Goal: Task Accomplishment & Management: Use online tool/utility

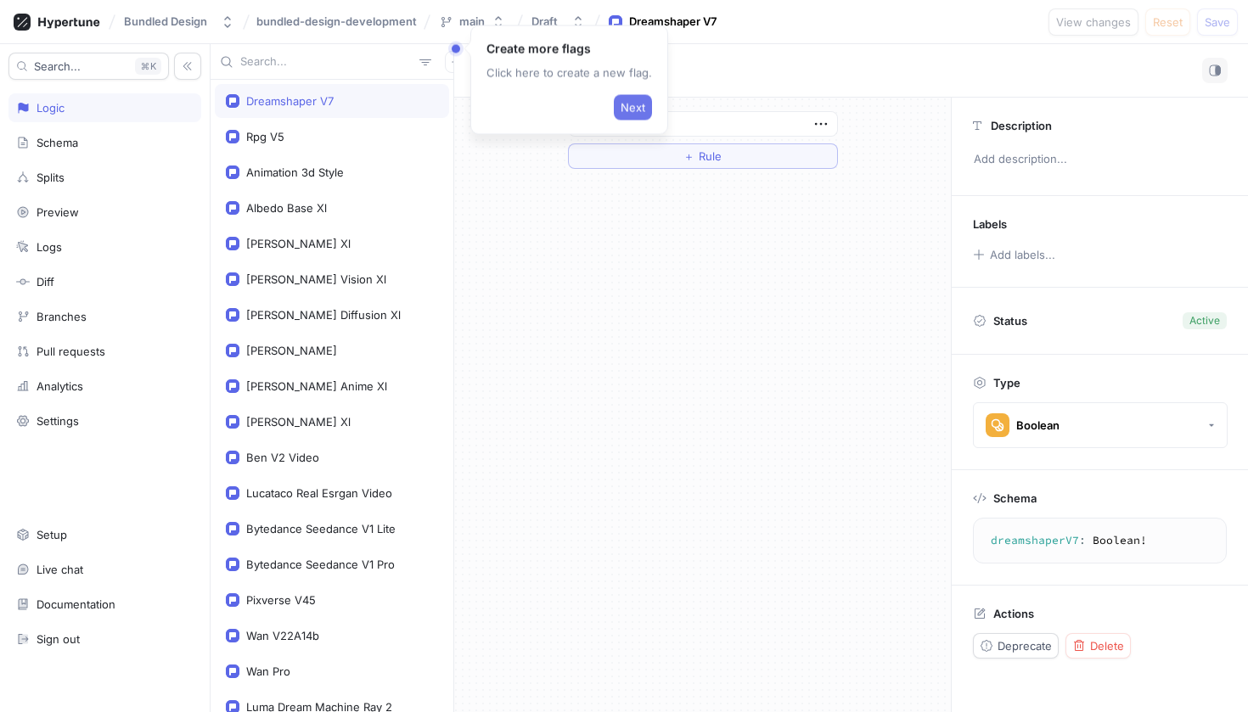
click at [621, 98] on button "Next" at bounding box center [633, 107] width 38 height 25
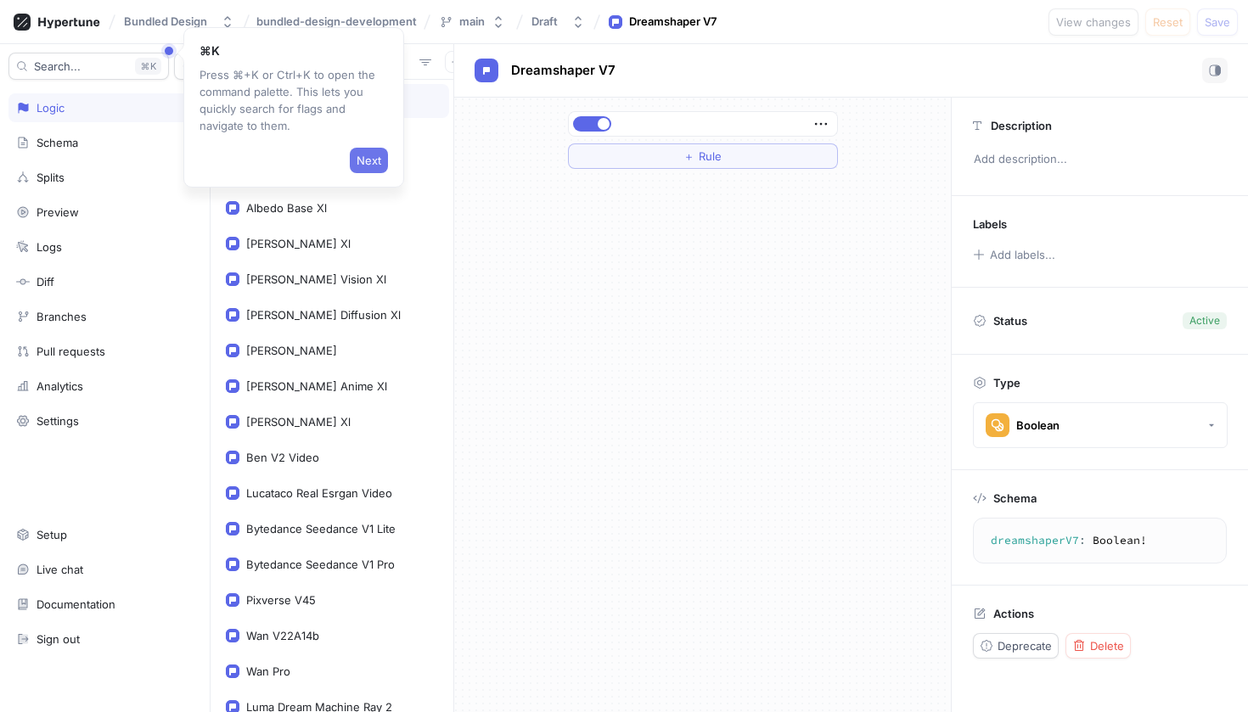
click at [372, 158] on span "Next" at bounding box center [368, 160] width 25 height 10
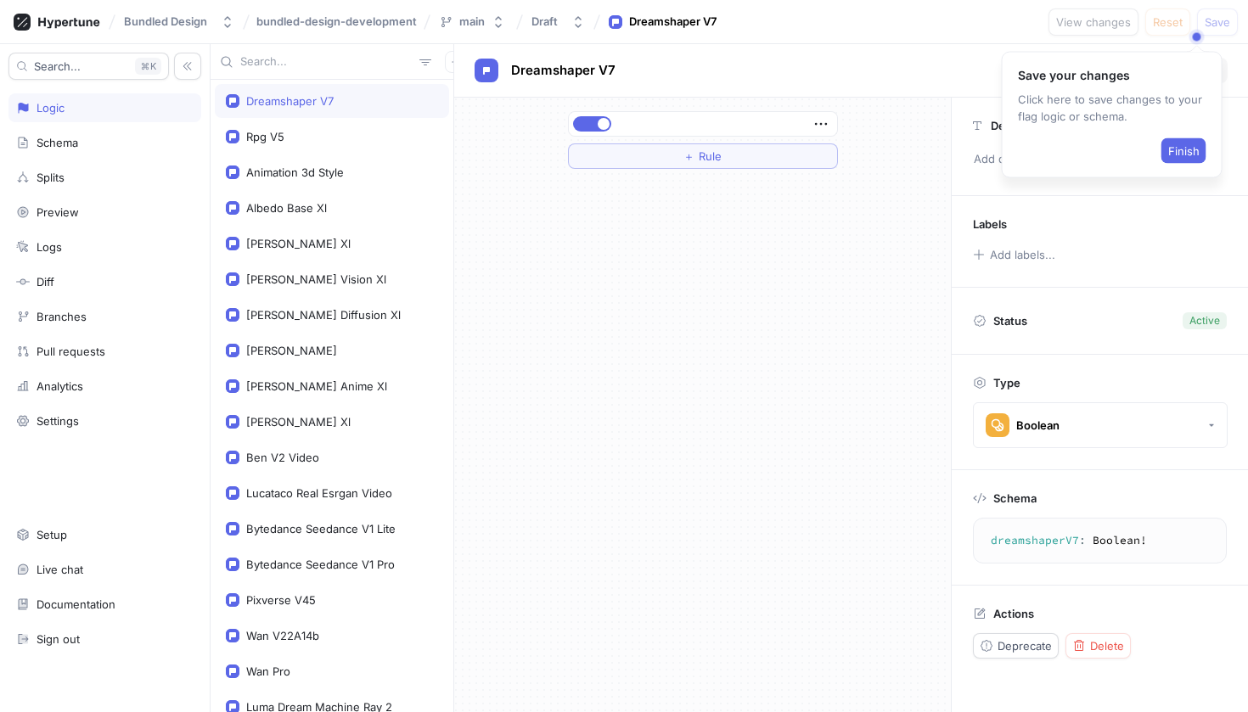
click at [300, 106] on div "Dreamshaper V7" at bounding box center [289, 101] width 87 height 14
click at [1193, 148] on span "Finish" at bounding box center [1183, 151] width 31 height 10
click at [992, 5] on div "Bundled Design bundled-design-development main Draft Dreamshaper V7 View change…" at bounding box center [624, 22] width 1248 height 44
click at [587, 113] on div at bounding box center [703, 124] width 268 height 24
click at [587, 115] on div at bounding box center [703, 124] width 268 height 24
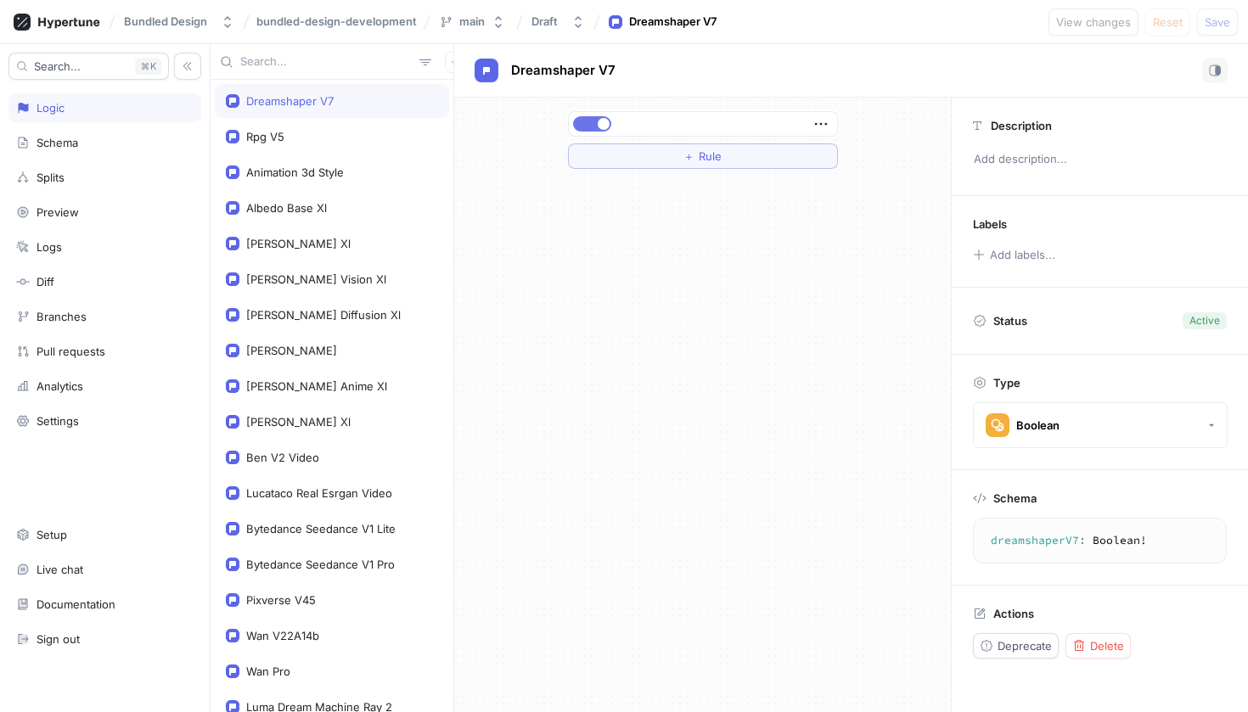
click at [587, 130] on button "button" at bounding box center [592, 123] width 38 height 15
click at [830, 121] on div at bounding box center [703, 124] width 268 height 24
click at [822, 121] on icon "button" at bounding box center [820, 124] width 19 height 19
click at [1226, 22] on div "Bundled Design bundled-design-development main Draft Dreamshaper V7 View change…" at bounding box center [624, 356] width 1248 height 712
click at [1226, 22] on span "Save" at bounding box center [1216, 22] width 25 height 10
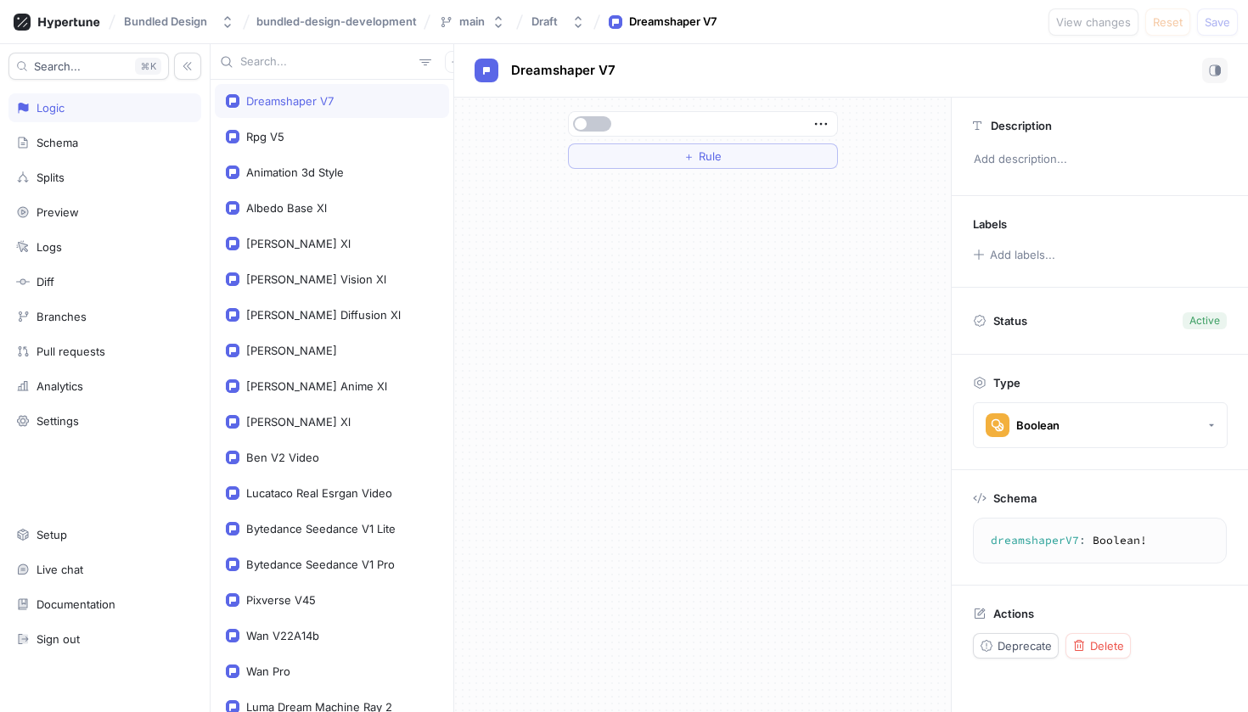
click at [432, 61] on div at bounding box center [440, 62] width 54 height 22
click at [451, 61] on icon "button" at bounding box center [456, 62] width 10 height 10
click at [268, 397] on div "Dreamshaper V7 Rpg V5 Animation 3d Style Albedo Base Xl [PERSON_NAME] Kino Xl […" at bounding box center [333, 378] width 244 height 668
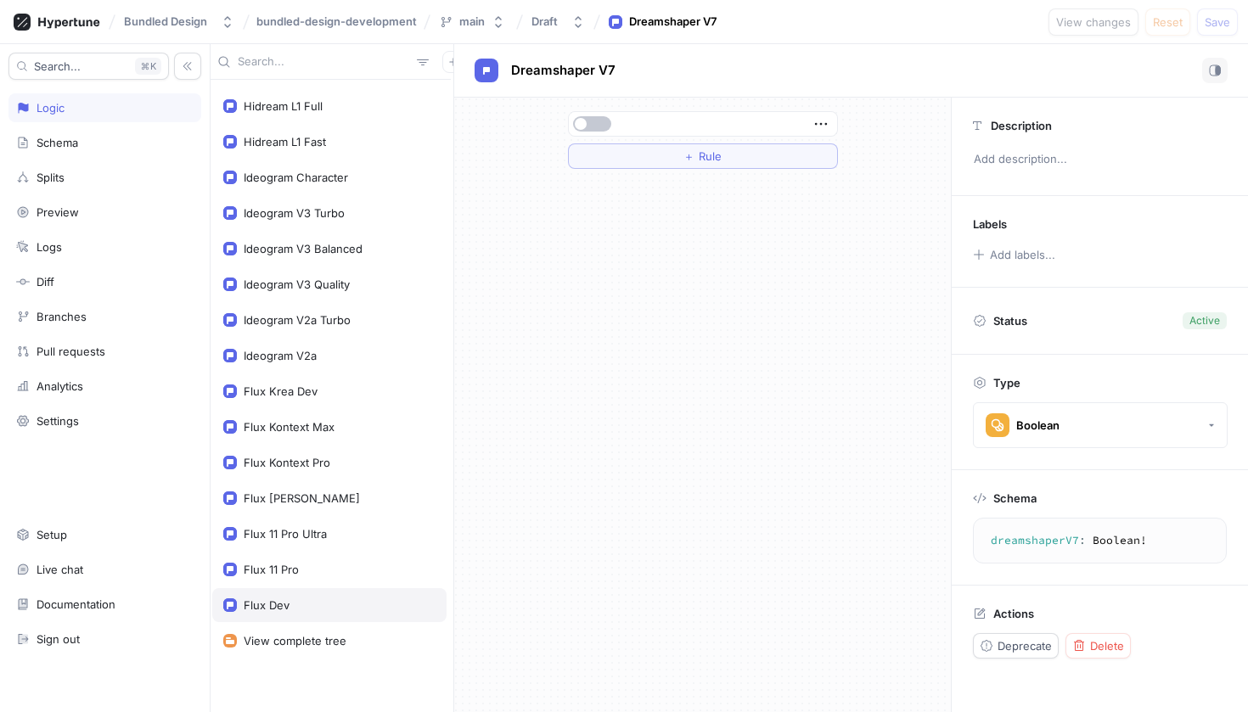
click at [295, 589] on div "Flux Dev" at bounding box center [329, 605] width 234 height 34
click at [337, 482] on div "Flux [PERSON_NAME]" at bounding box center [329, 498] width 234 height 34
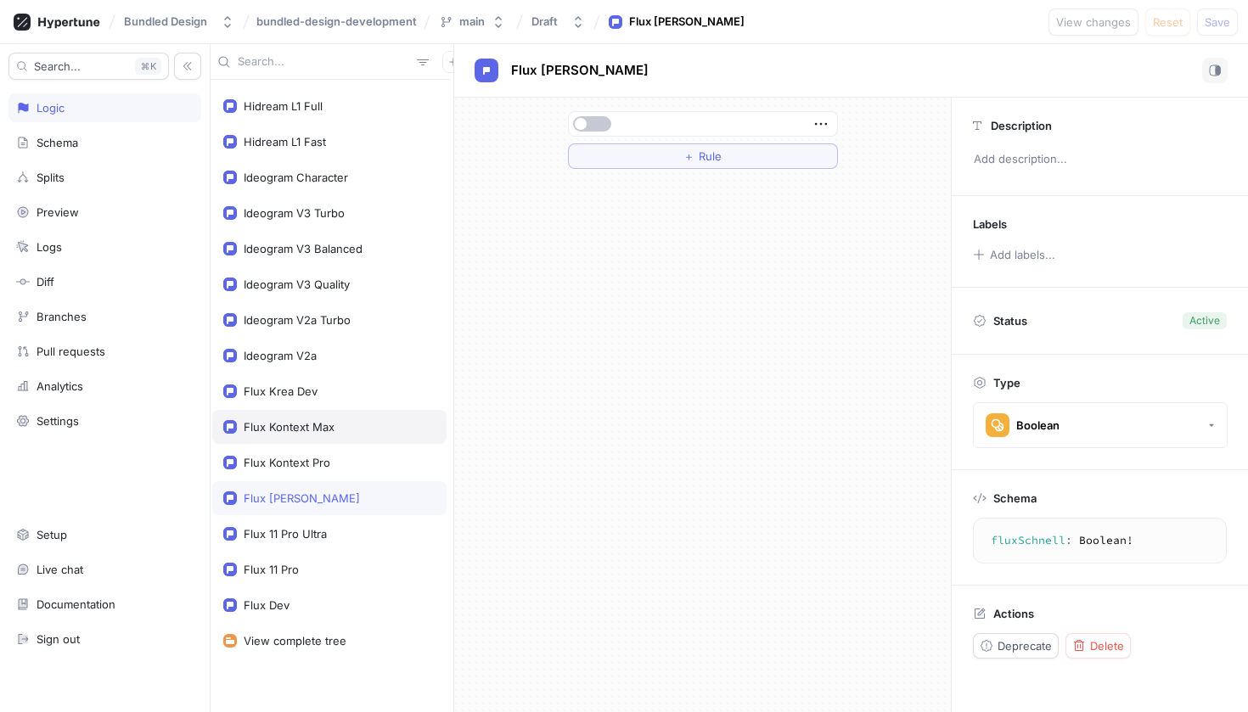
click at [323, 436] on div "Flux Kontext Max" at bounding box center [329, 427] width 234 height 34
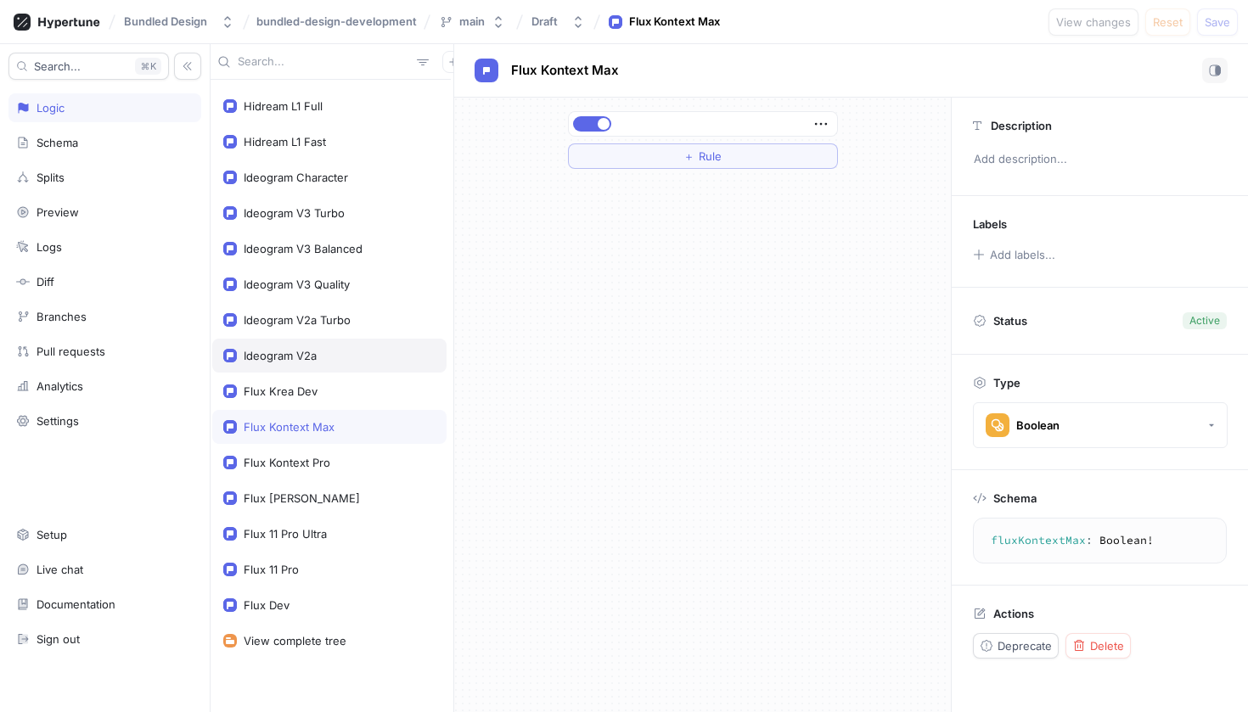
click at [340, 345] on div "Ideogram V2a" at bounding box center [329, 356] width 234 height 34
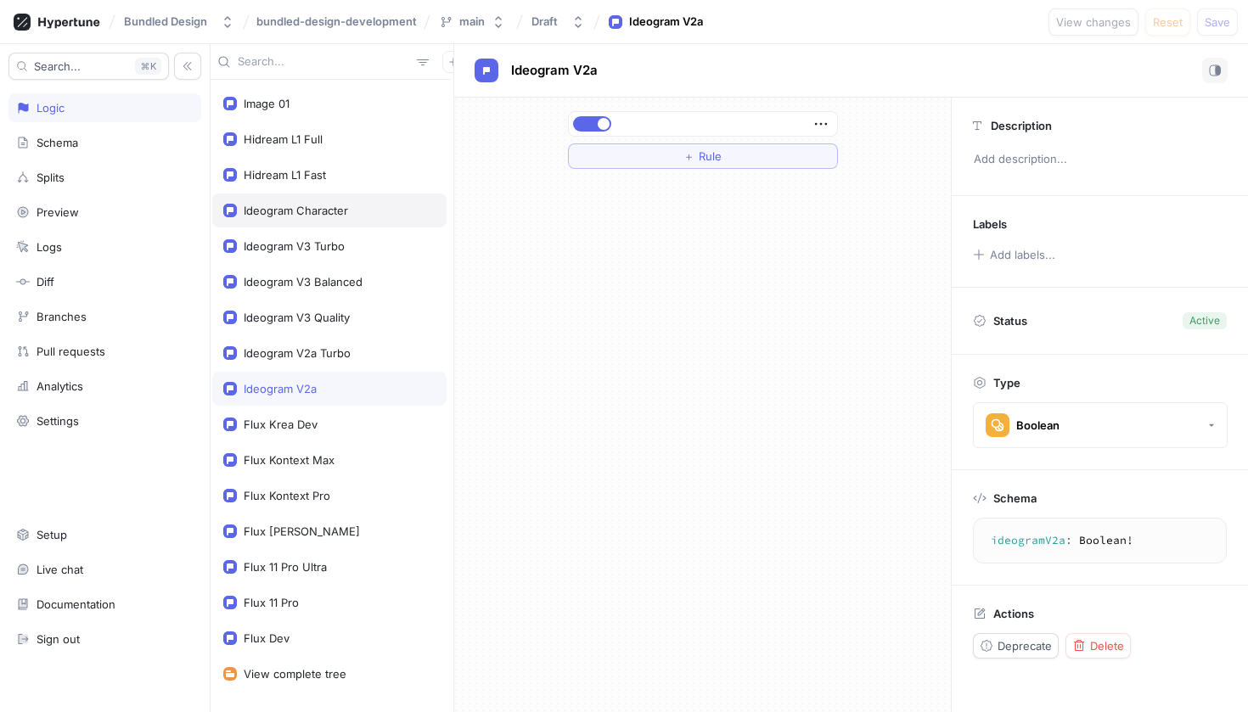
scroll to position [1563, 0]
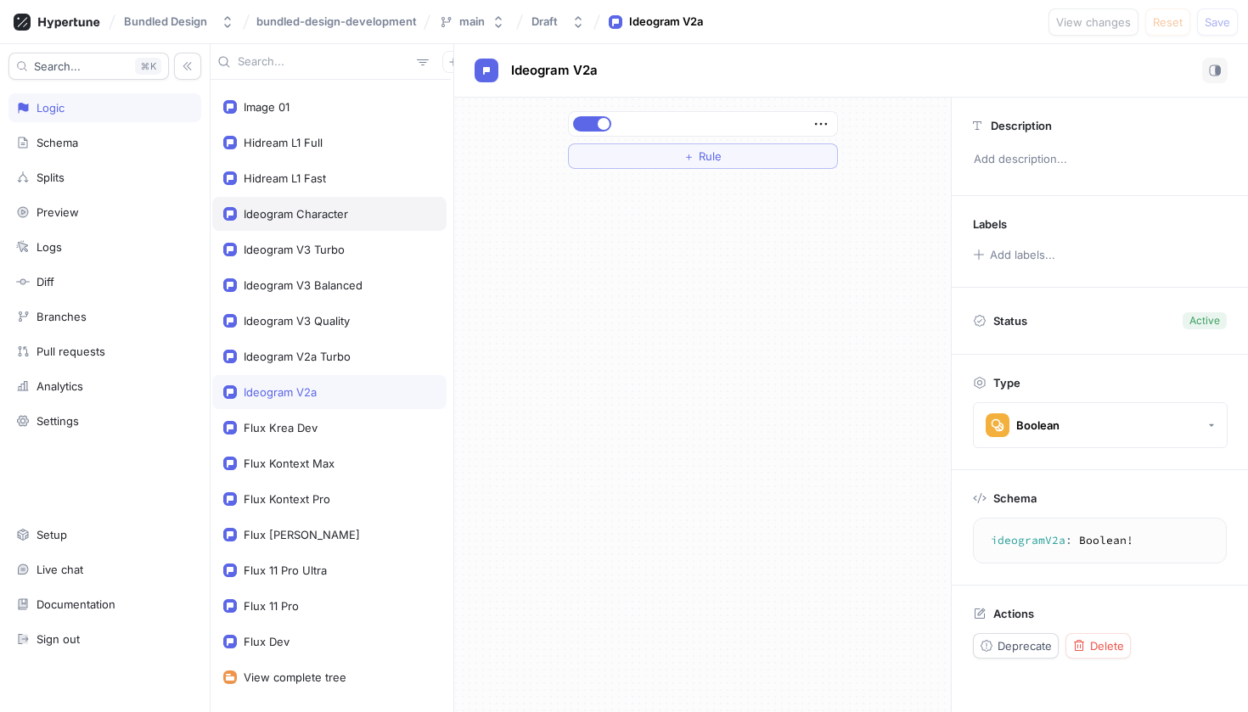
click at [287, 210] on div "Ideogram Character" at bounding box center [296, 214] width 104 height 14
click at [54, 148] on div "Schema" at bounding box center [57, 143] width 42 height 14
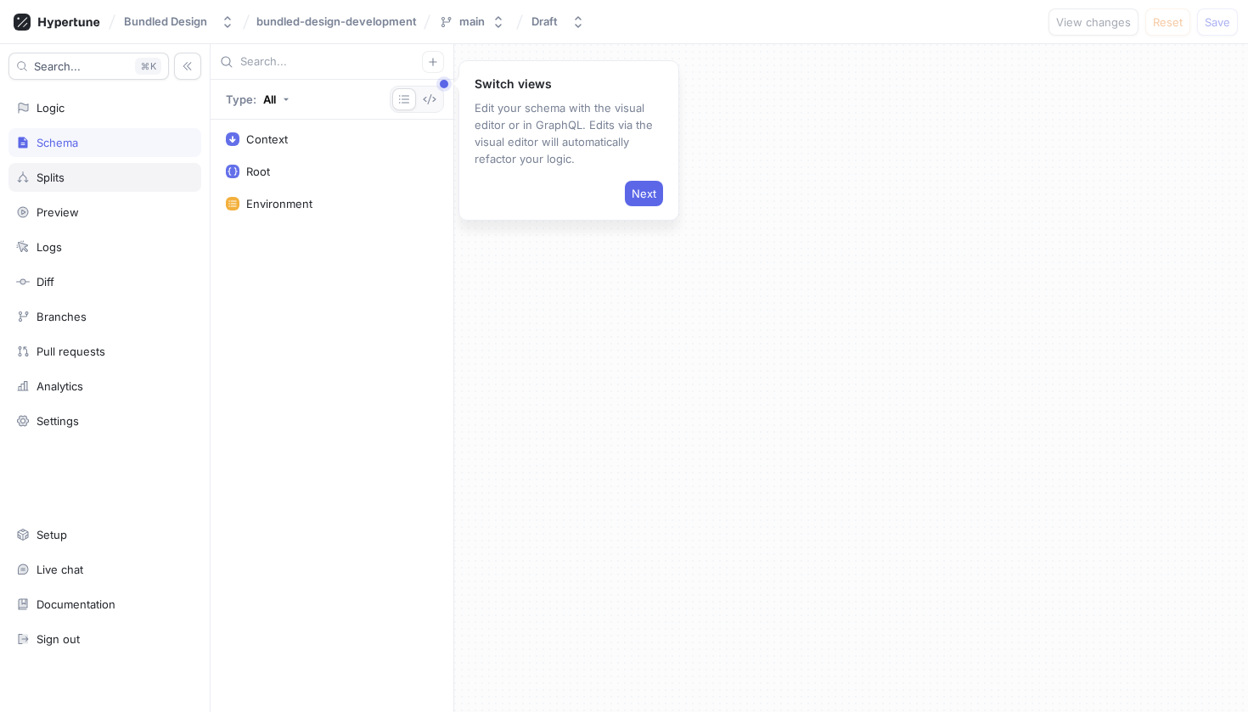
click at [69, 169] on div "Splits" at bounding box center [104, 177] width 193 height 29
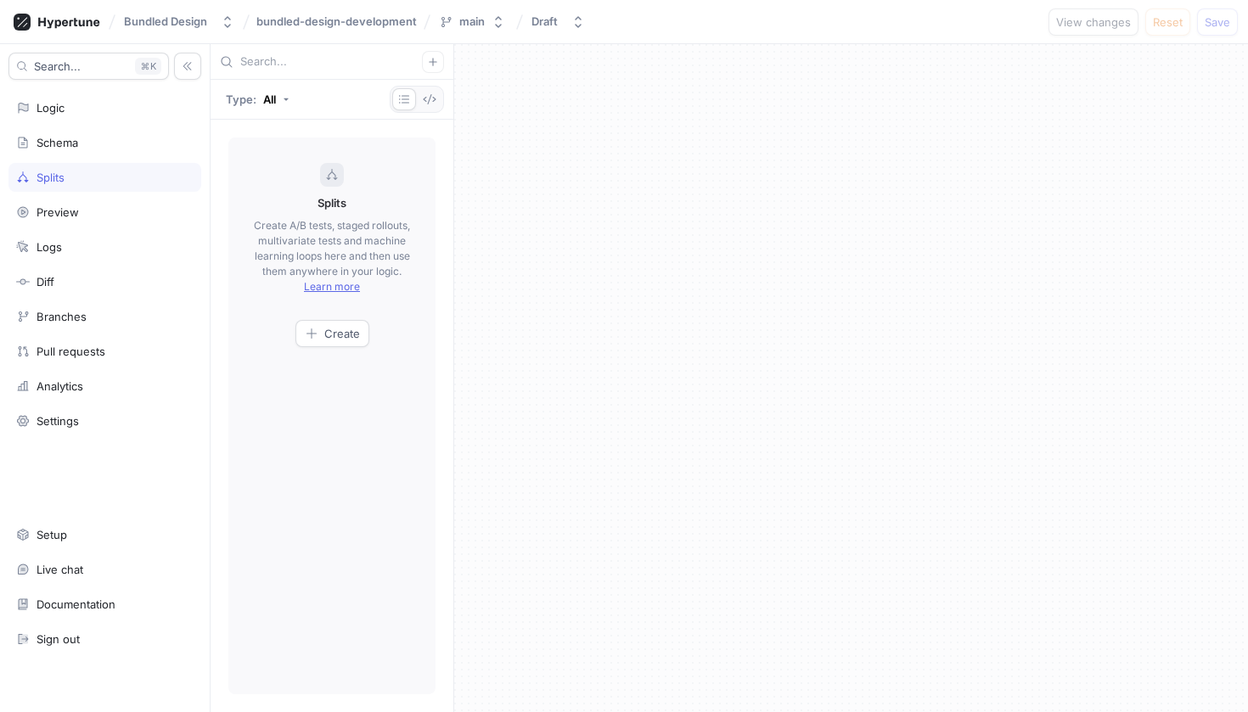
click at [79, 193] on div "Search... K Logic Schema Splits Preview Logs Diff Branches Pull requests Analyt…" at bounding box center [105, 378] width 211 height 668
click at [82, 207] on div "Preview" at bounding box center [104, 212] width 177 height 14
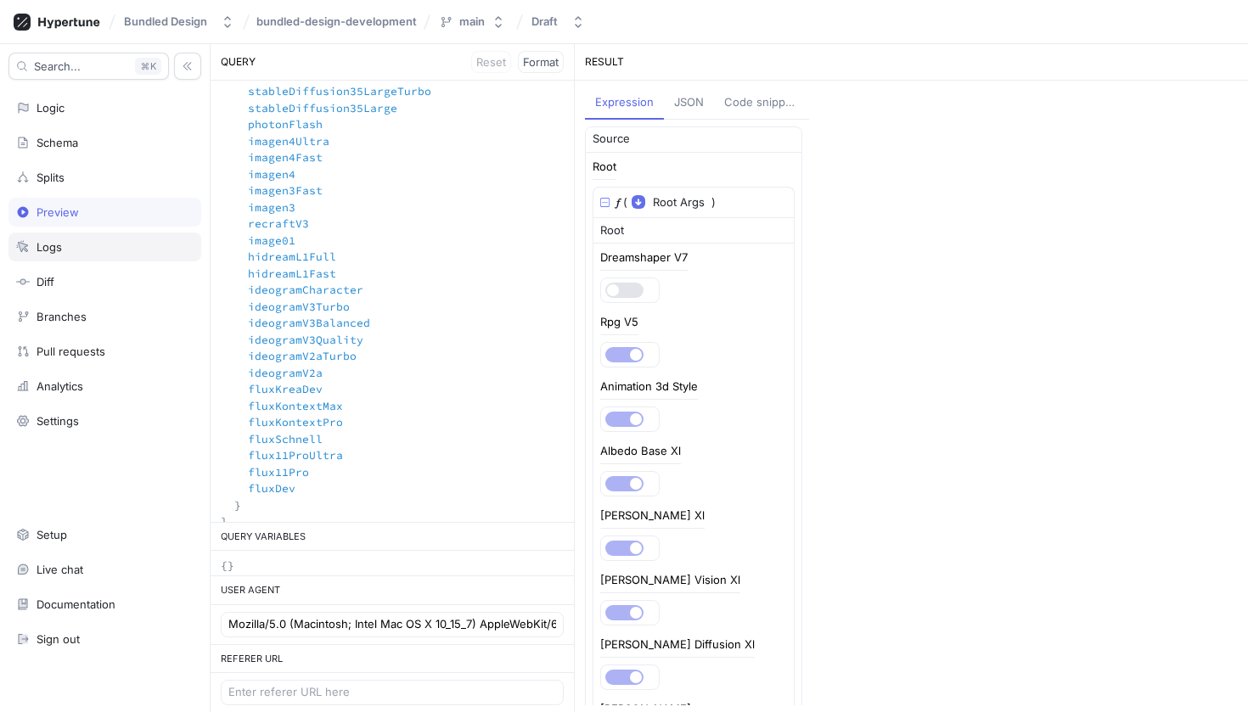
click at [38, 239] on div "Logs" at bounding box center [104, 247] width 193 height 29
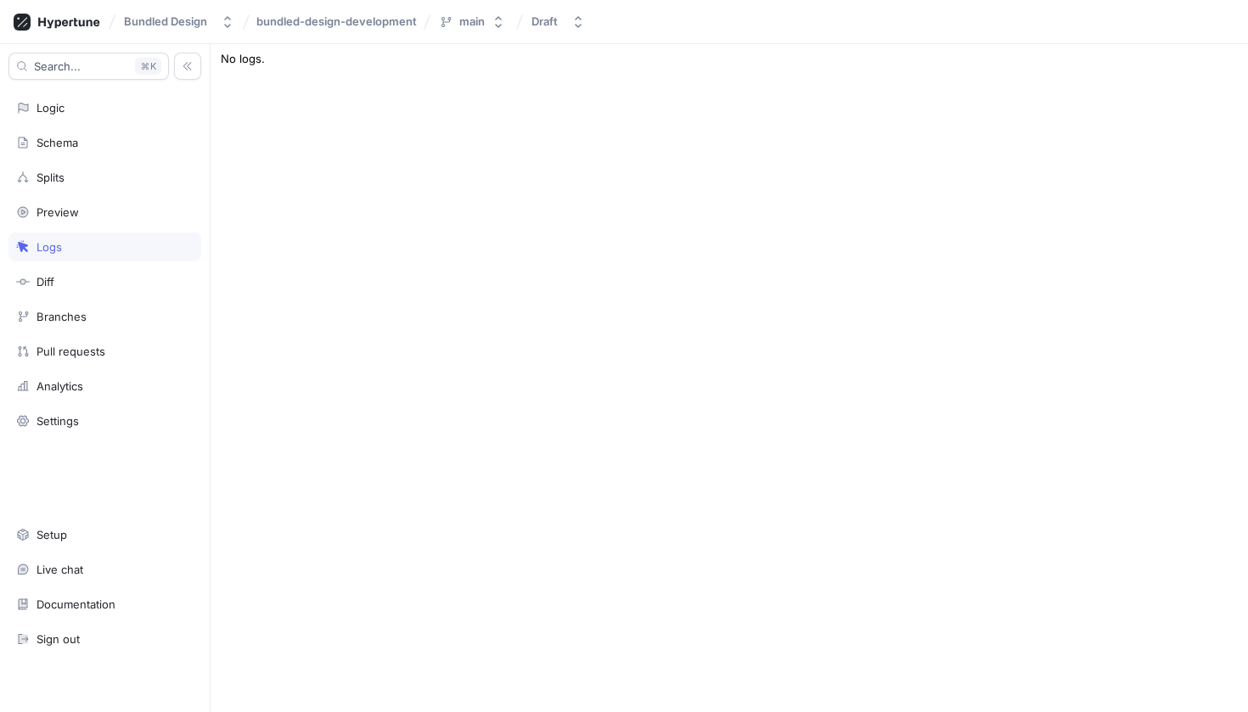
click at [85, 405] on div "Search... K Logic Schema Splits Preview Logs Diff Branches Pull requests Analyt…" at bounding box center [105, 378] width 211 height 668
click at [89, 420] on div "Settings" at bounding box center [104, 421] width 177 height 14
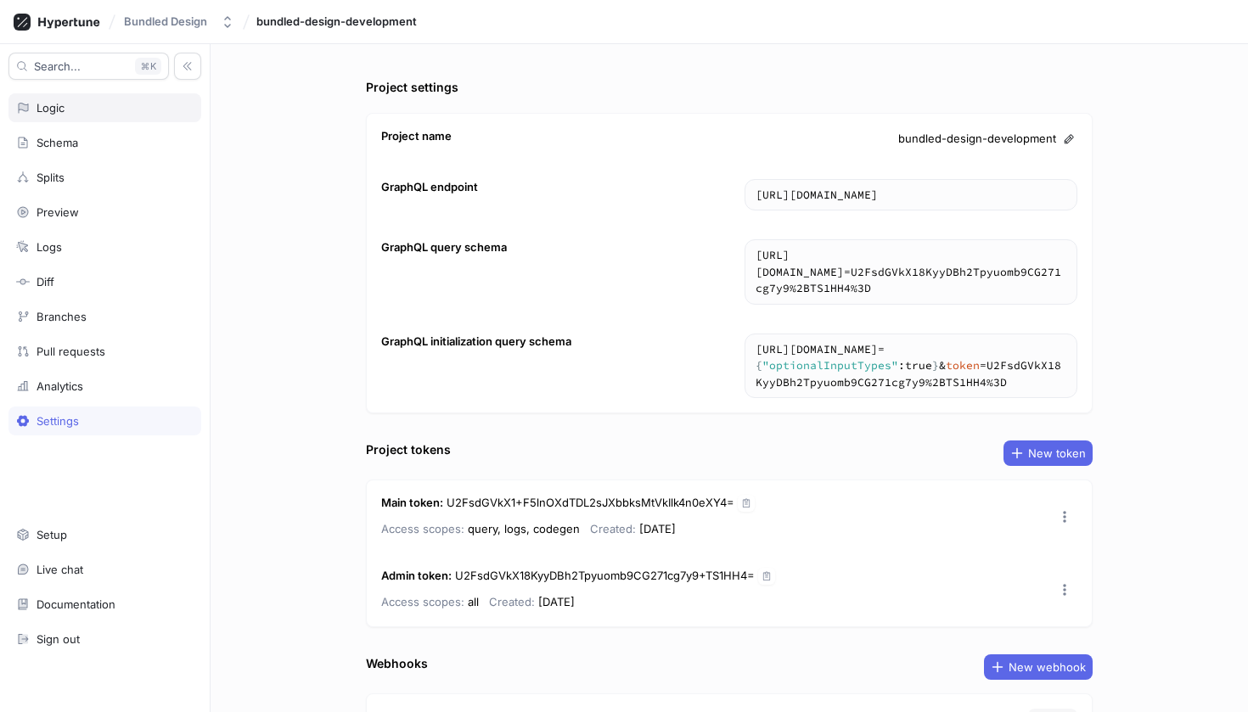
click at [56, 113] on div "Logic" at bounding box center [50, 108] width 28 height 14
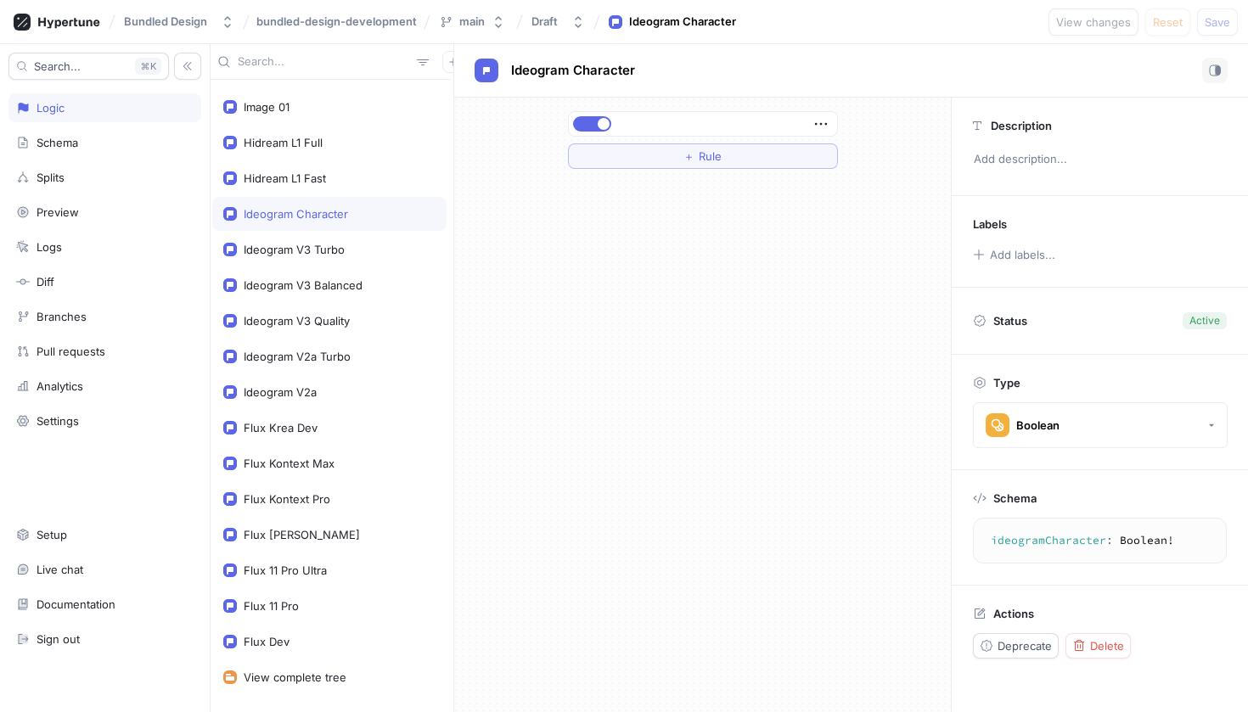
click at [514, 250] on div "＋ Rule" at bounding box center [702, 405] width 497 height 615
click at [1214, 59] on button "button" at bounding box center [1214, 70] width 25 height 25
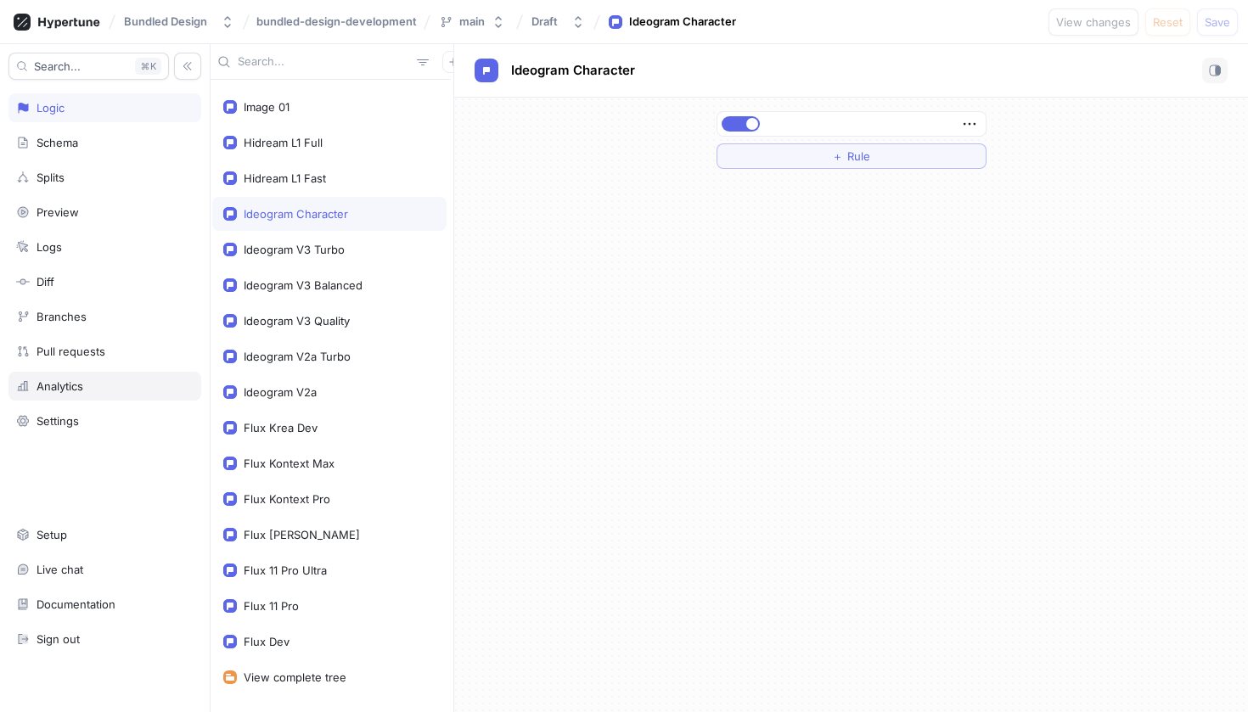
click at [73, 394] on div "Analytics" at bounding box center [104, 386] width 193 height 29
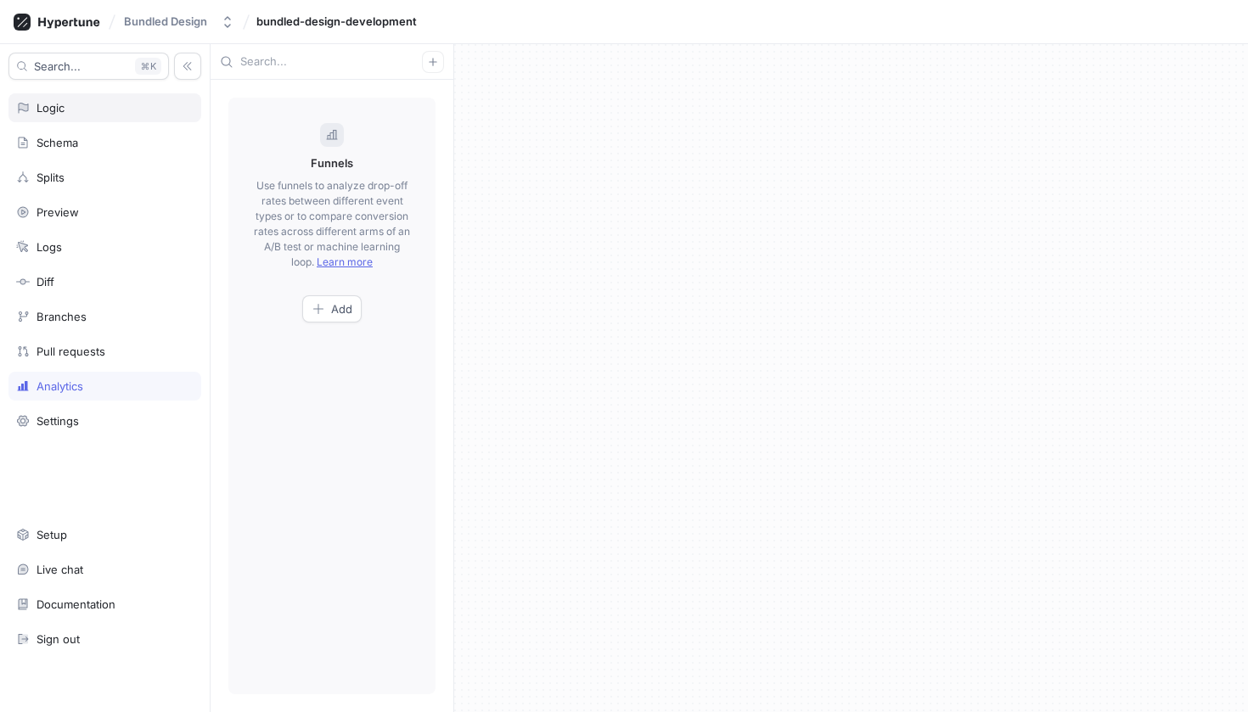
click at [85, 105] on div "Logic" at bounding box center [104, 108] width 177 height 14
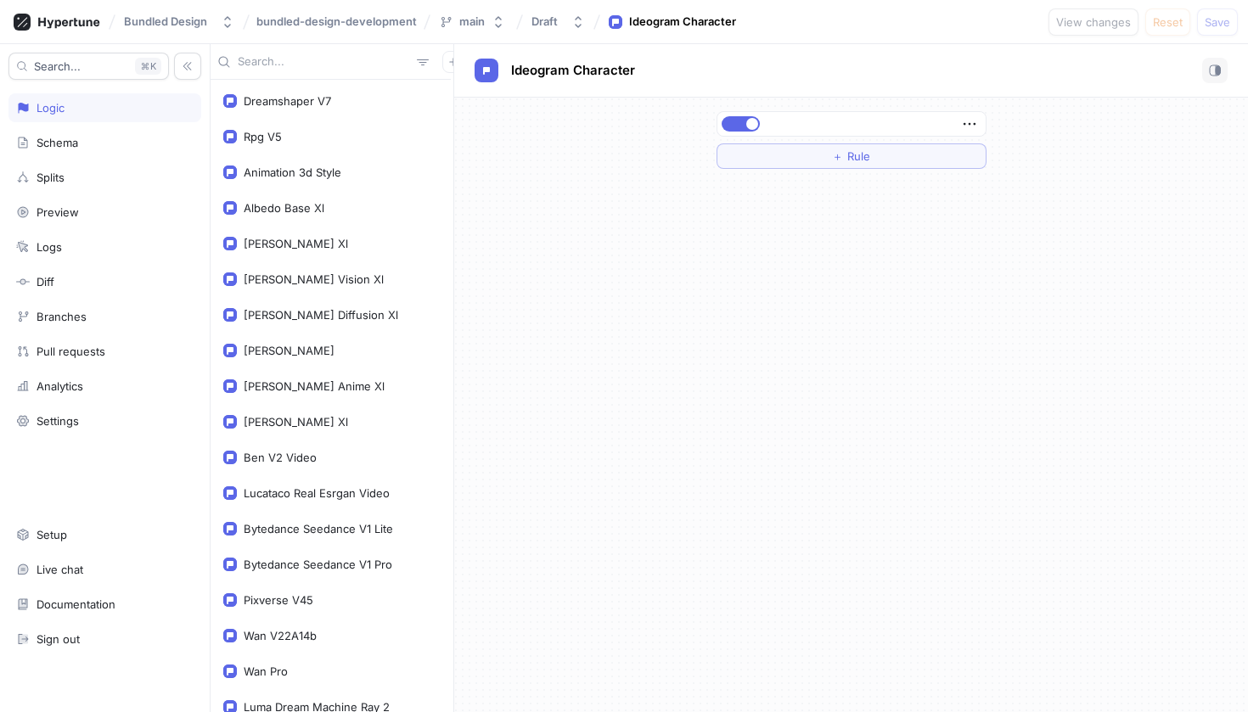
click at [523, 15] on icon at bounding box center [519, 21] width 7 height 15
click at [555, 15] on div "Draft" at bounding box center [544, 21] width 26 height 14
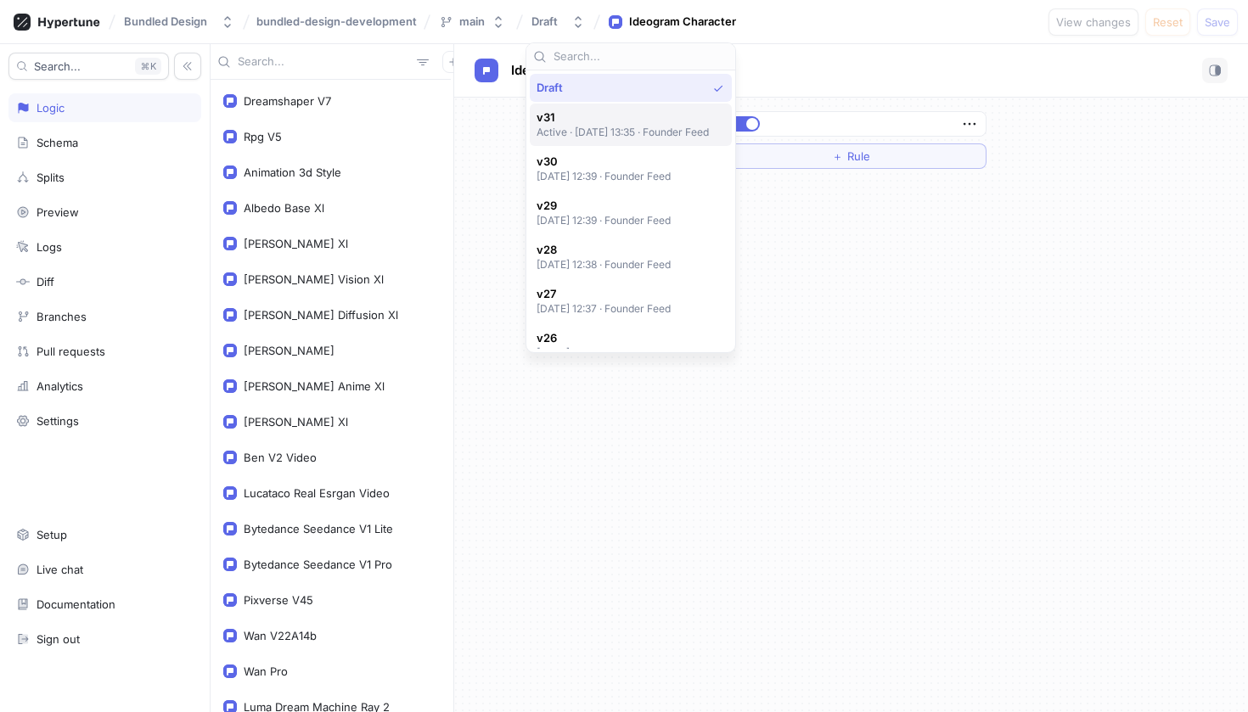
click at [570, 120] on span "v31" at bounding box center [622, 117] width 173 height 14
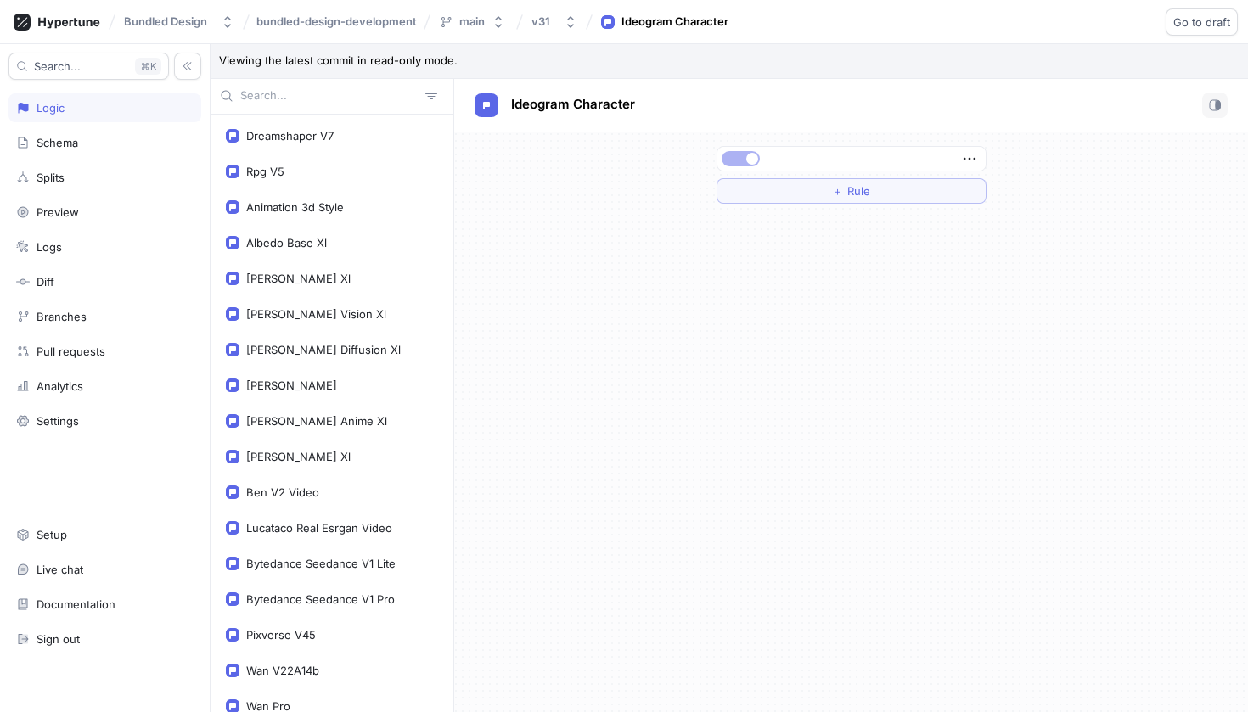
scroll to position [34, 0]
